Goal: Information Seeking & Learning: Learn about a topic

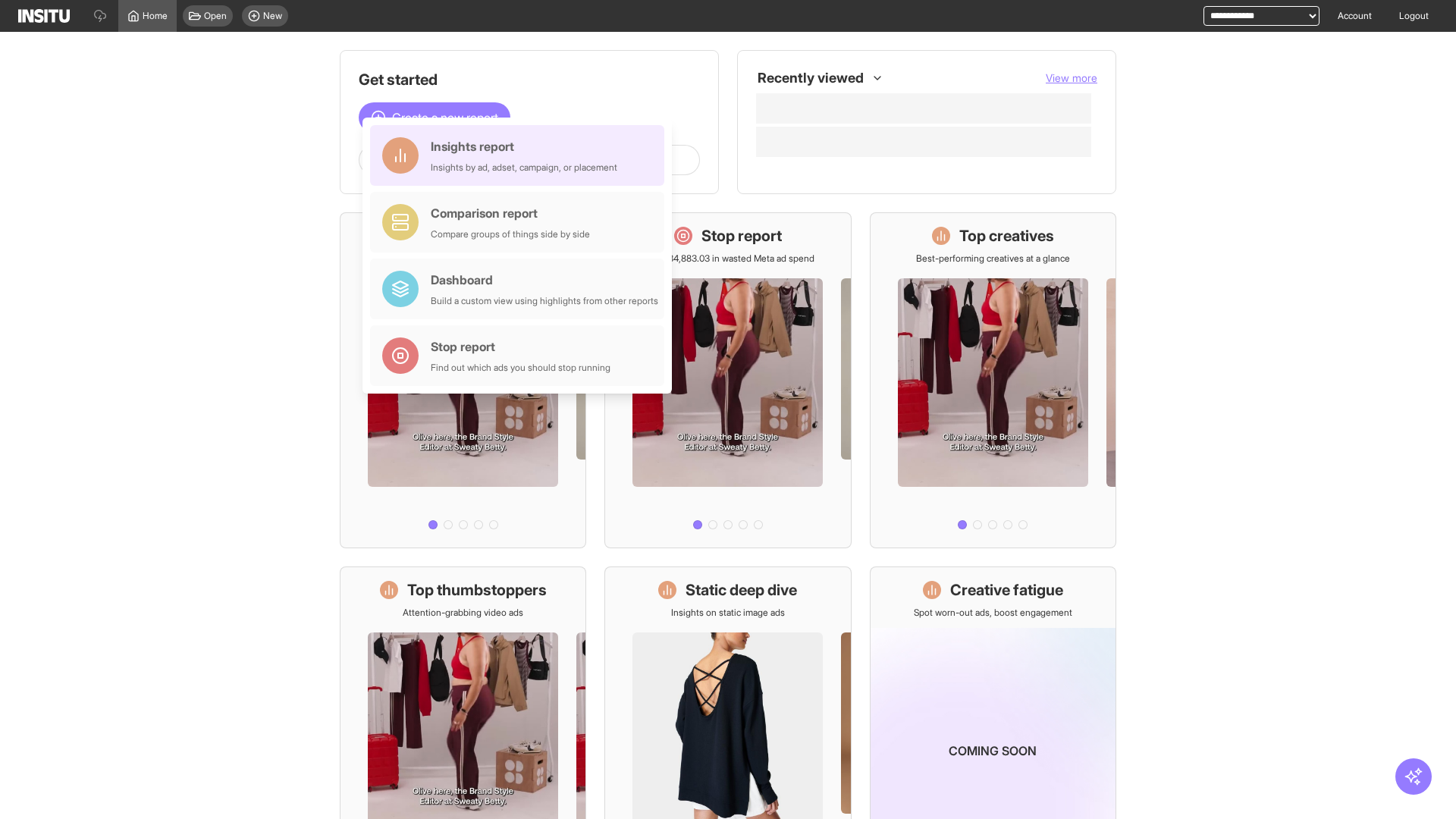
click at [521, 155] on div "Insights report Insights by ad, adset, campaign, or placement" at bounding box center [524, 154] width 187 height 36
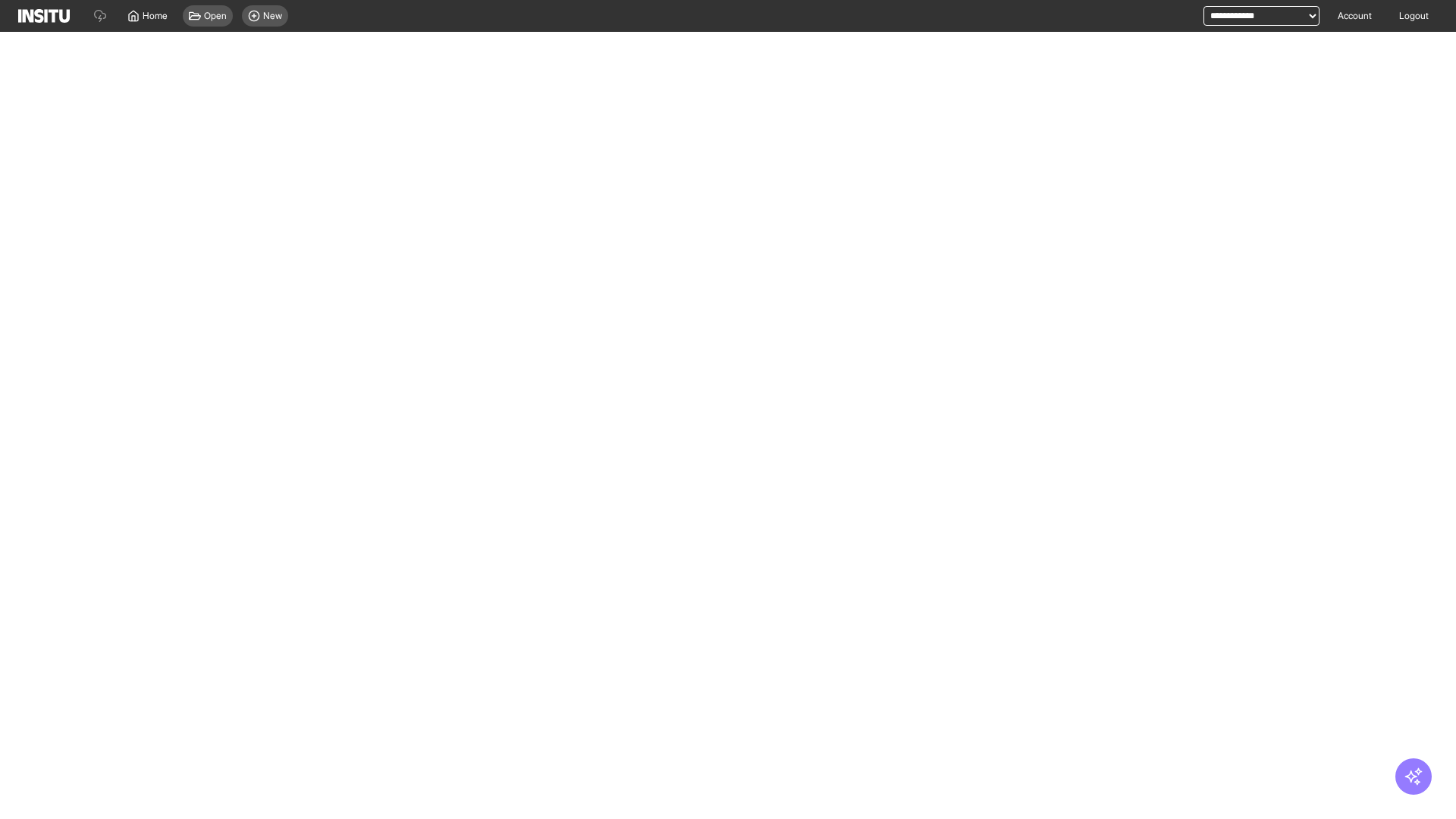
select select "**"
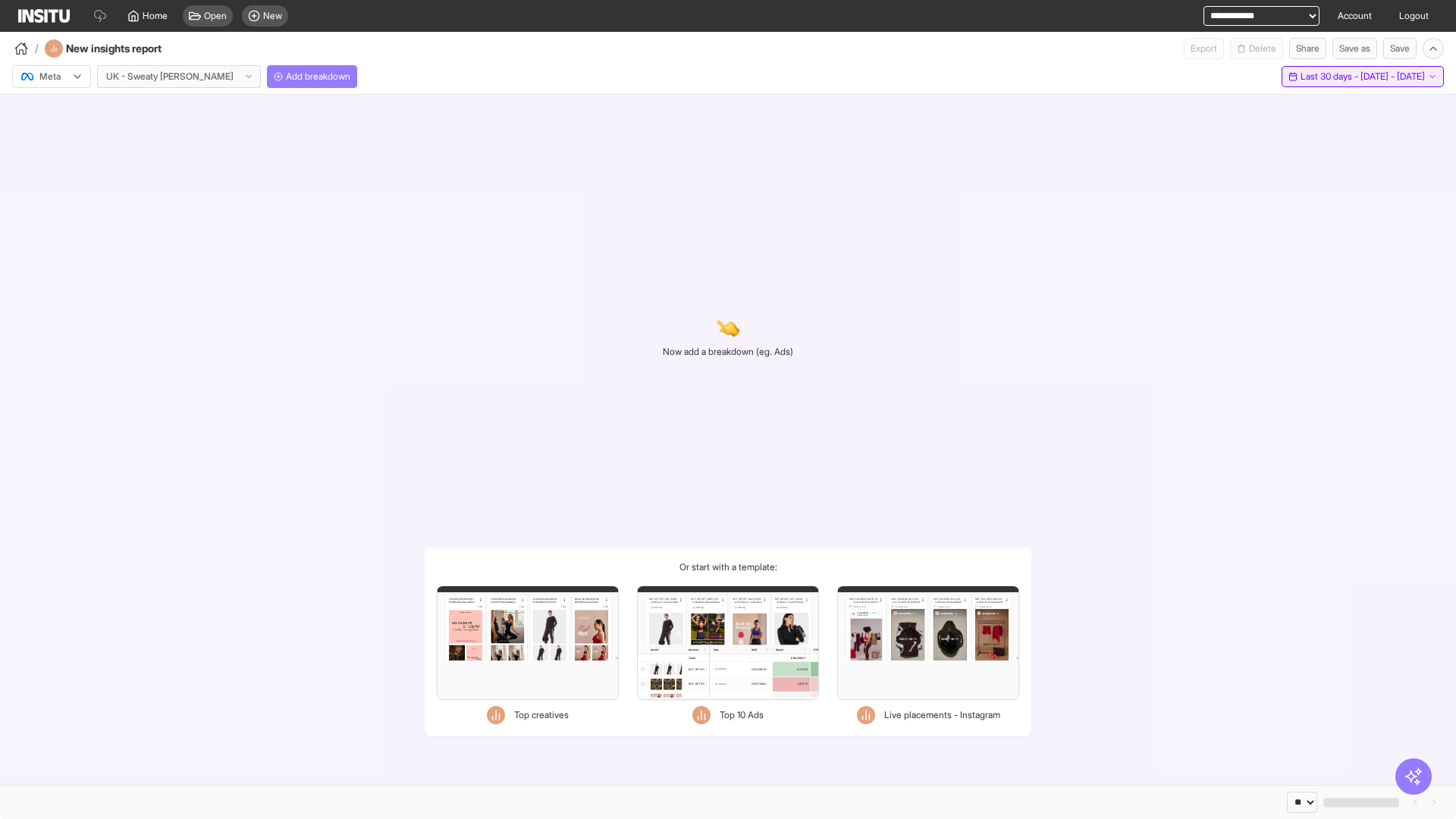
click at [1328, 76] on span "Last 30 days - [DATE] - [DATE]" at bounding box center [1362, 76] width 124 height 12
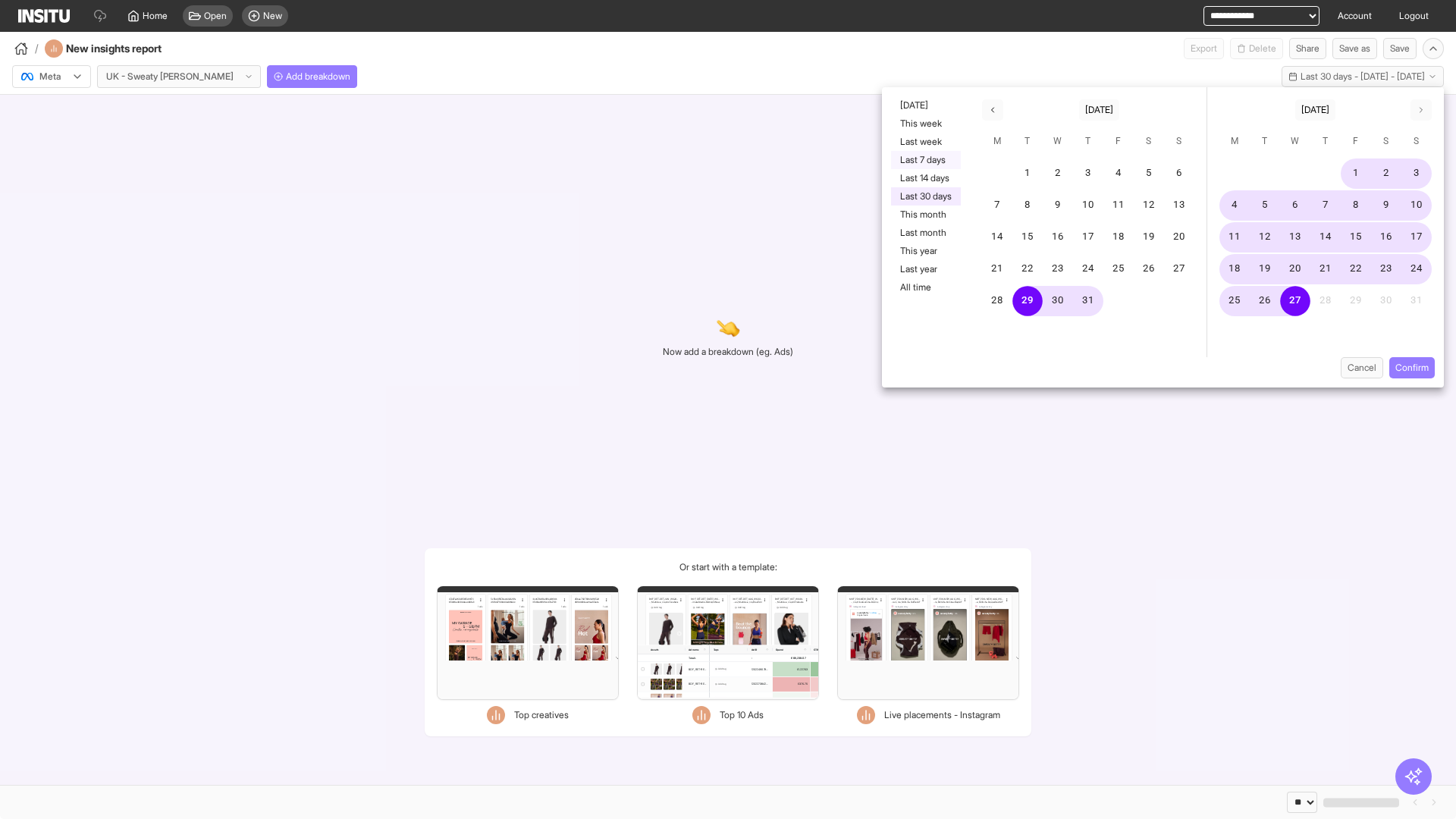
click at [924, 160] on button "Last 7 days" at bounding box center [925, 159] width 69 height 19
